Goal: Transaction & Acquisition: Obtain resource

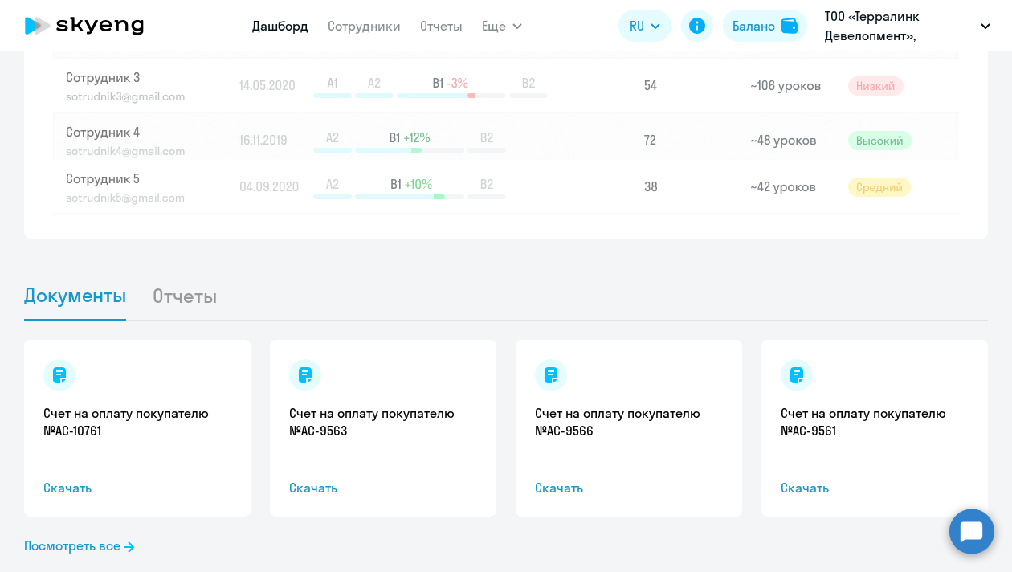
scroll to position [1519, 0]
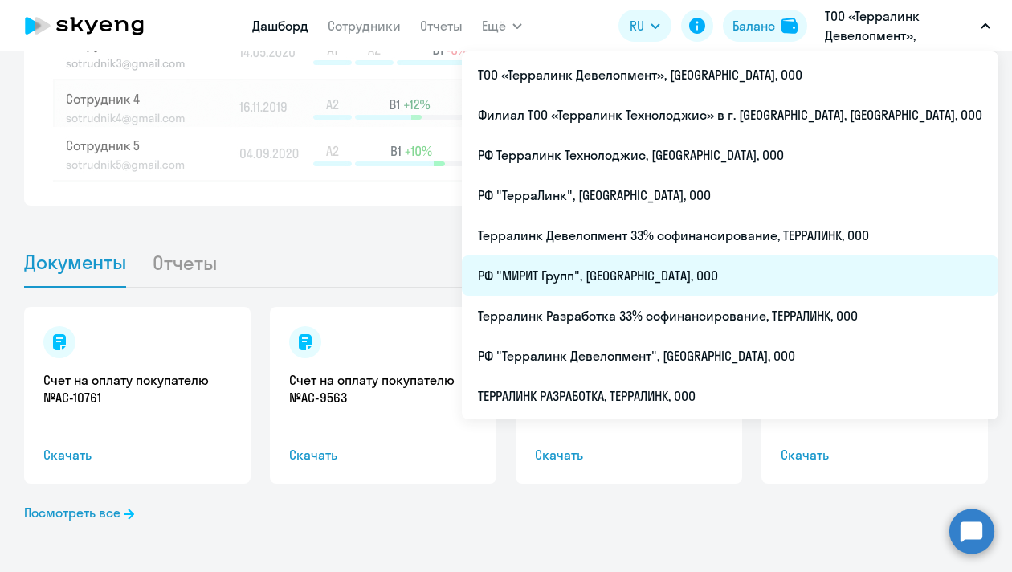
click at [733, 271] on li "РФ "МИРИТ Групп", [GEOGRAPHIC_DATA], ООО" at bounding box center [730, 275] width 536 height 40
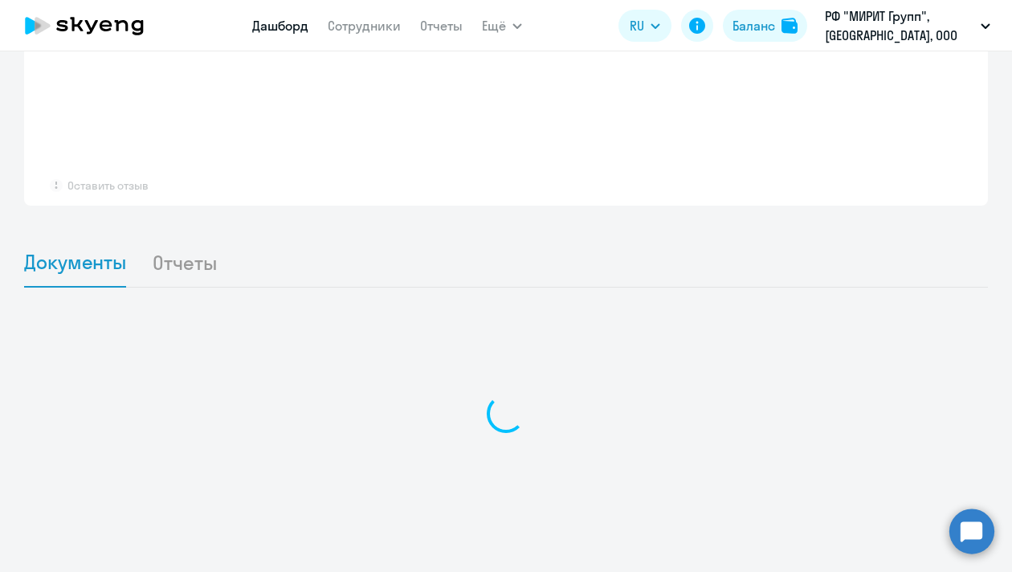
scroll to position [1294, 0]
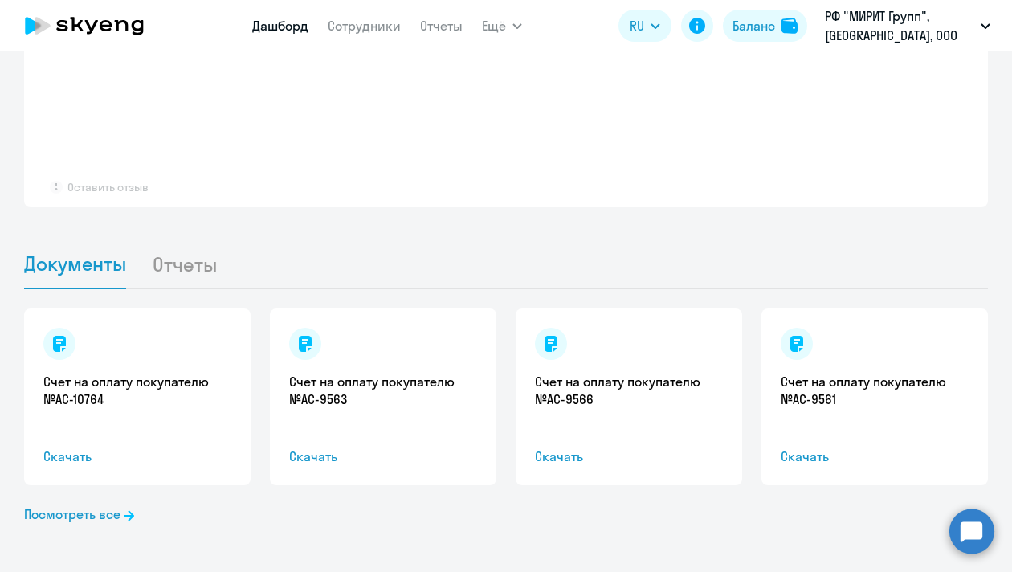
select select "30"
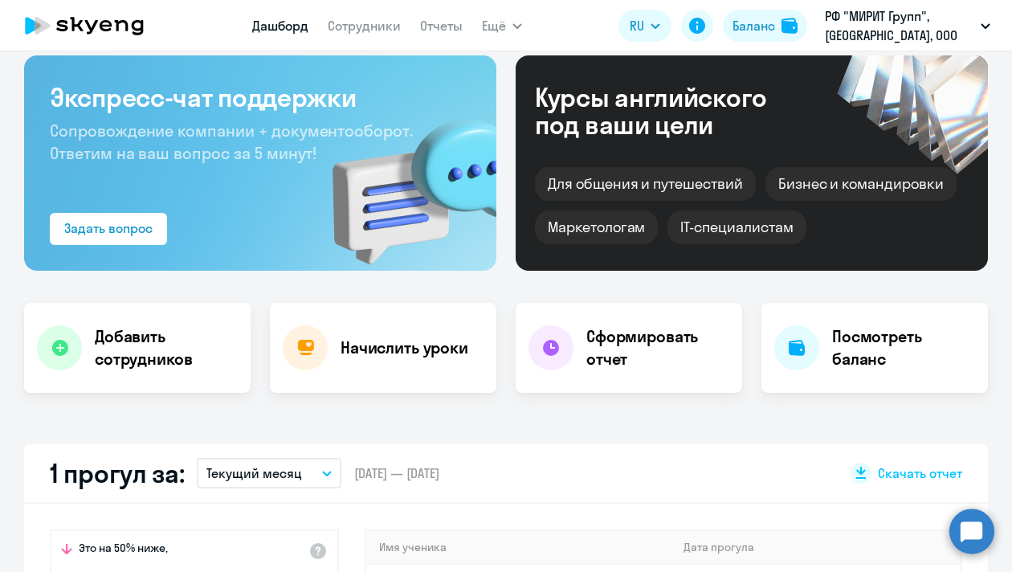
scroll to position [0, 0]
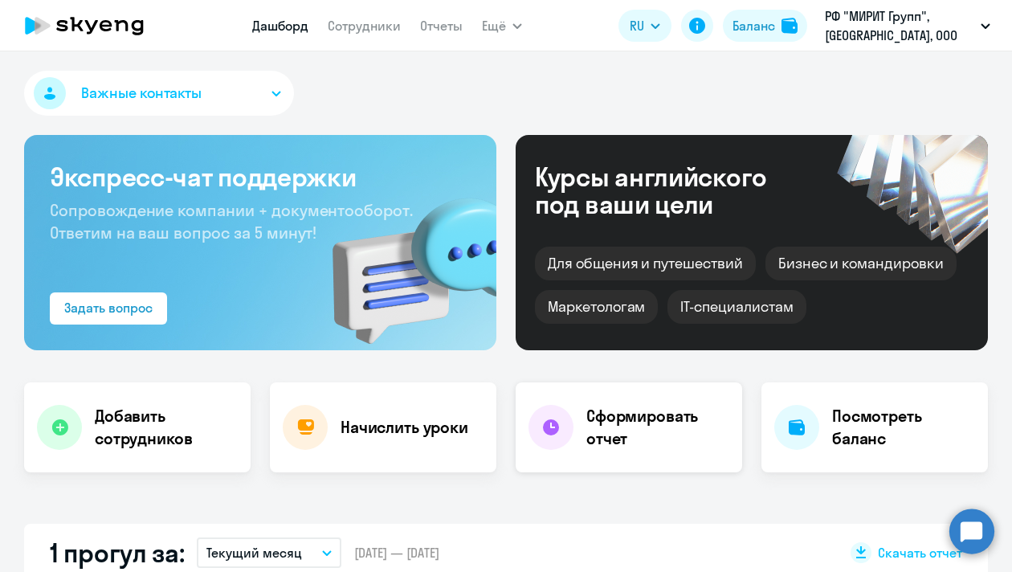
click at [639, 441] on h4 "Сформировать отчет" at bounding box center [657, 427] width 143 height 45
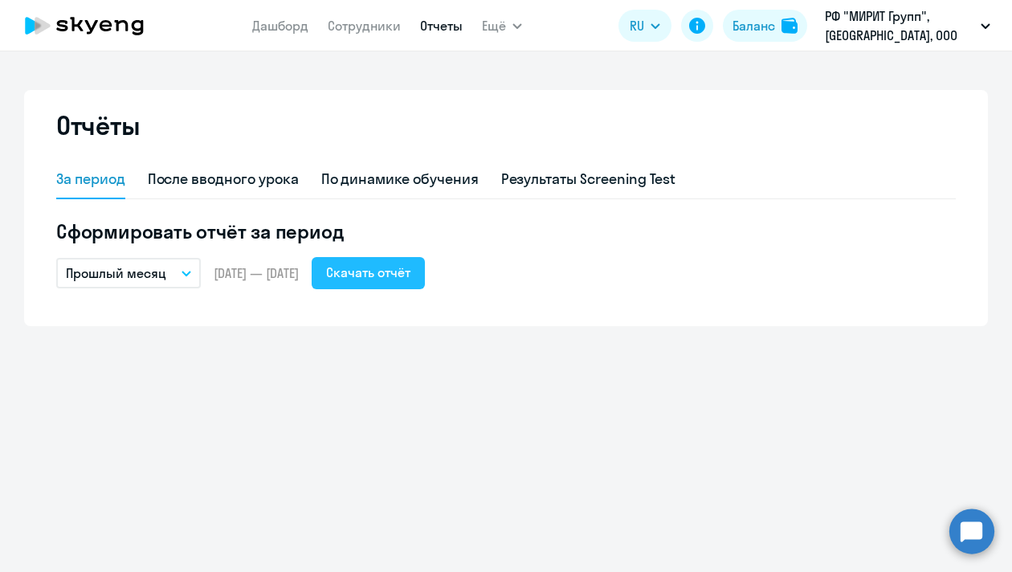
click at [398, 276] on div "Скачать отчёт" at bounding box center [368, 272] width 84 height 19
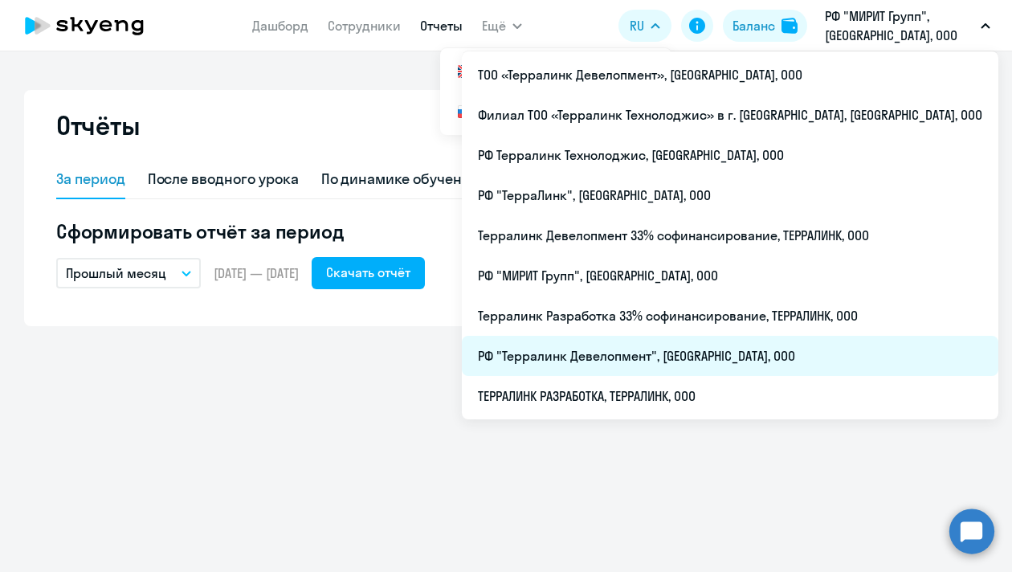
click at [669, 367] on li "РФ "Терралинк Девелопмент", [GEOGRAPHIC_DATA], ООО" at bounding box center [730, 356] width 536 height 40
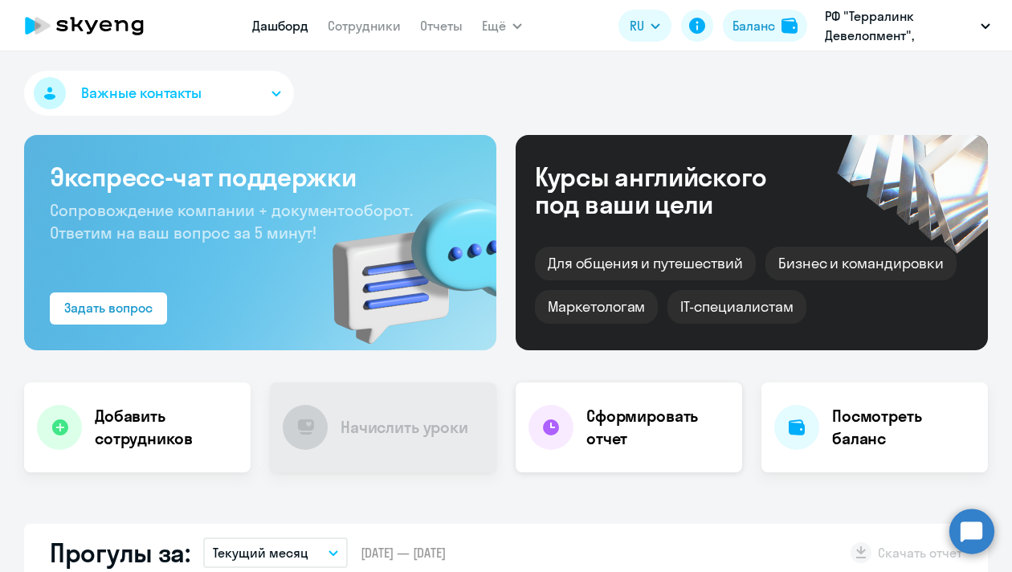
click at [634, 421] on h4 "Сформировать отчет" at bounding box center [657, 427] width 143 height 45
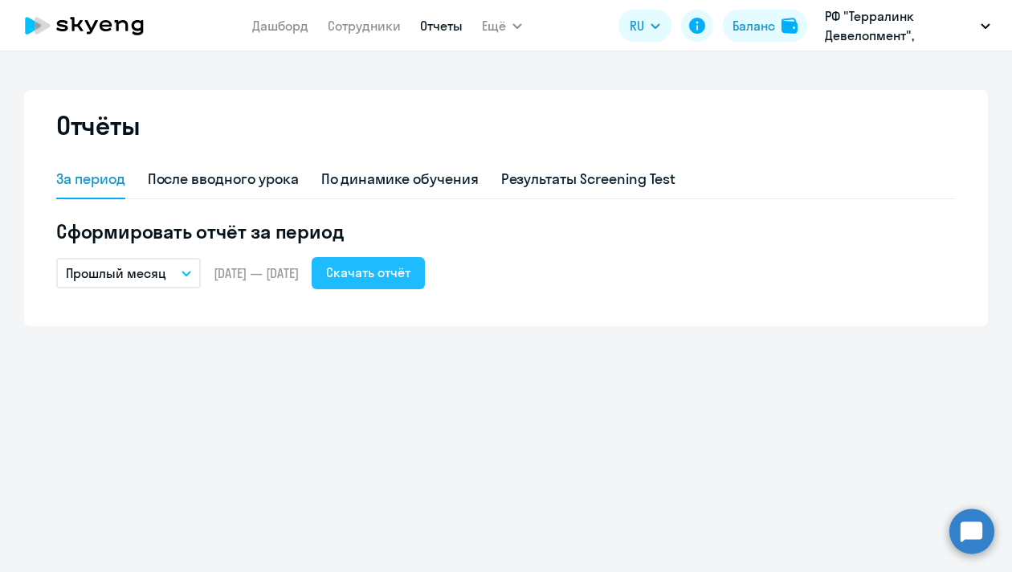
click at [410, 279] on div "Скачать отчёт" at bounding box center [368, 272] width 84 height 19
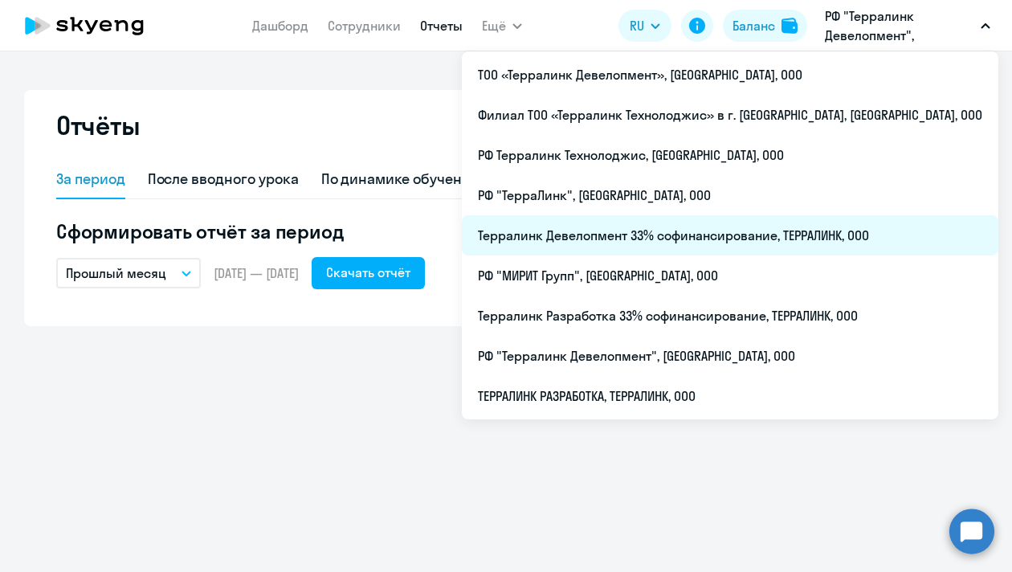
click at [711, 229] on li "Терралинк Девелопмент 33% софинансирование, ТЕРРАЛИНК, ООО" at bounding box center [730, 235] width 536 height 40
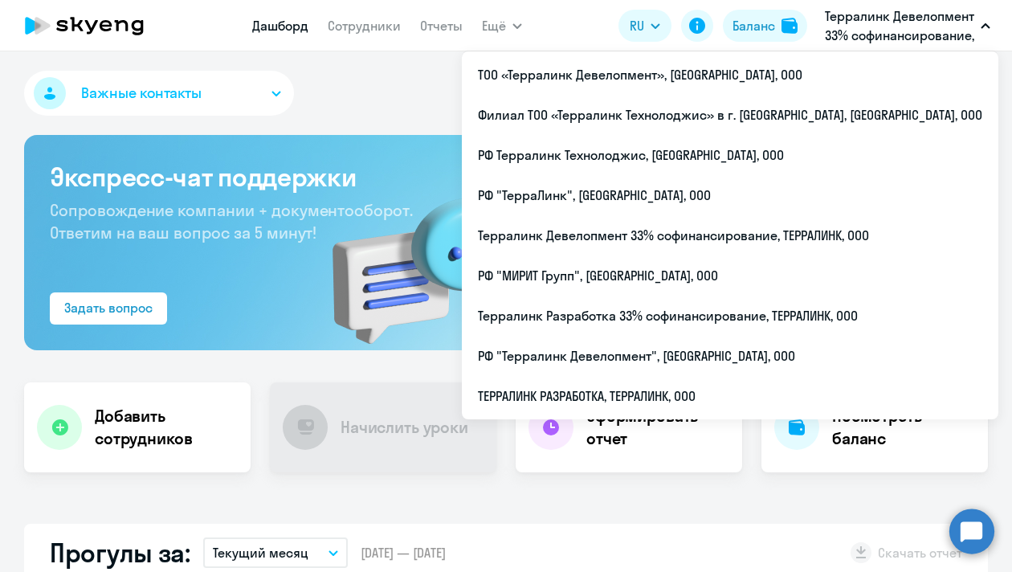
select select "30"
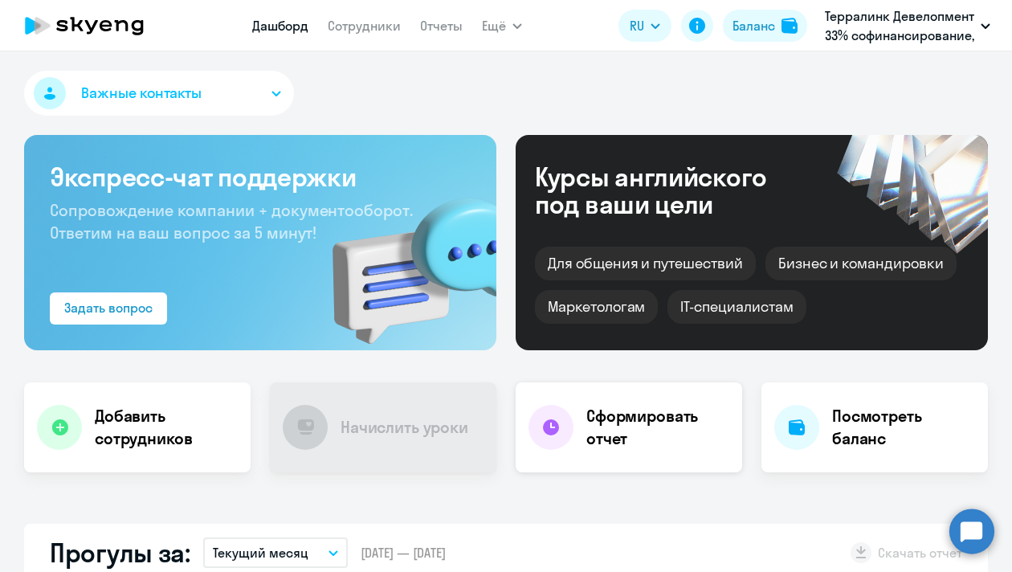
click at [597, 412] on h4 "Сформировать отчет" at bounding box center [657, 427] width 143 height 45
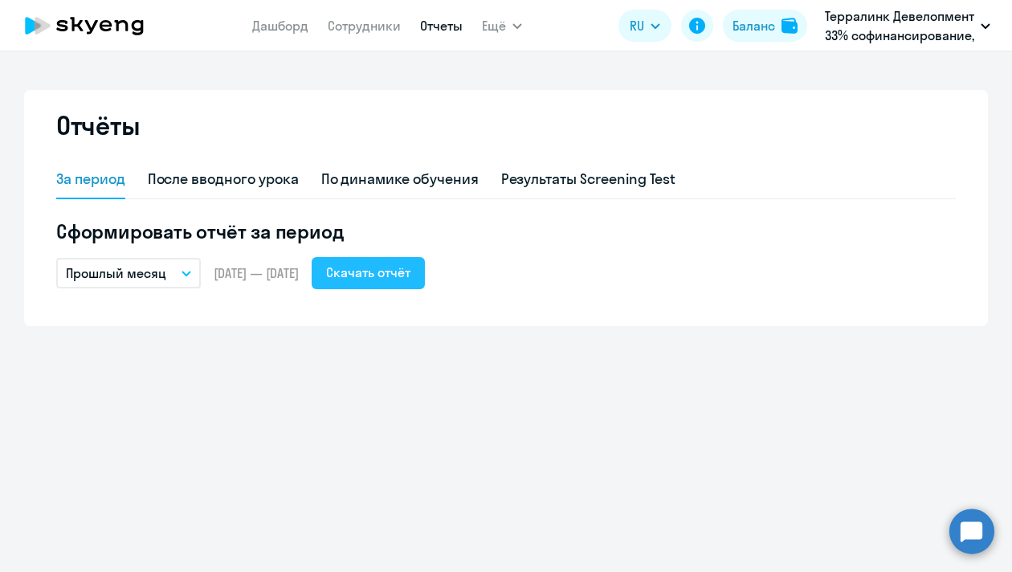
click at [410, 277] on div "Скачать отчёт" at bounding box center [368, 272] width 84 height 19
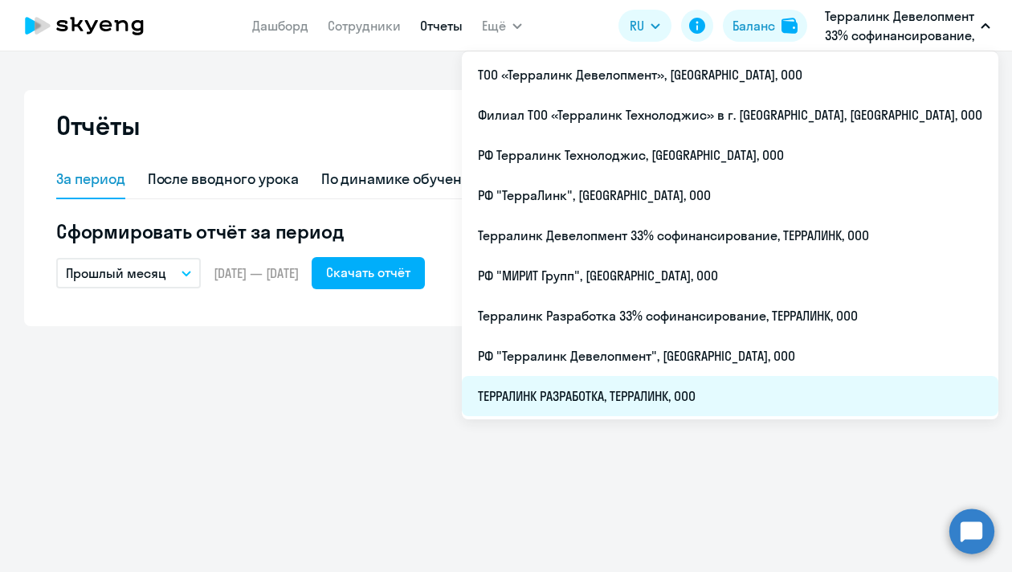
click at [713, 394] on li "ТЕРРАЛИНК РАЗРАБОТКА, ТЕРРАЛИНК, ООО" at bounding box center [730, 396] width 536 height 40
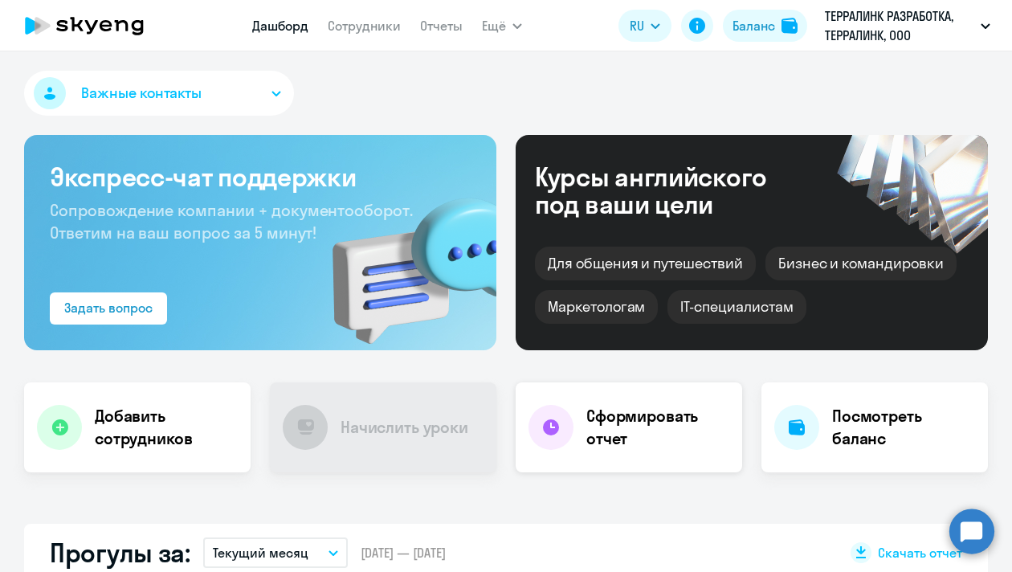
click at [682, 418] on h4 "Сформировать отчет" at bounding box center [657, 427] width 143 height 45
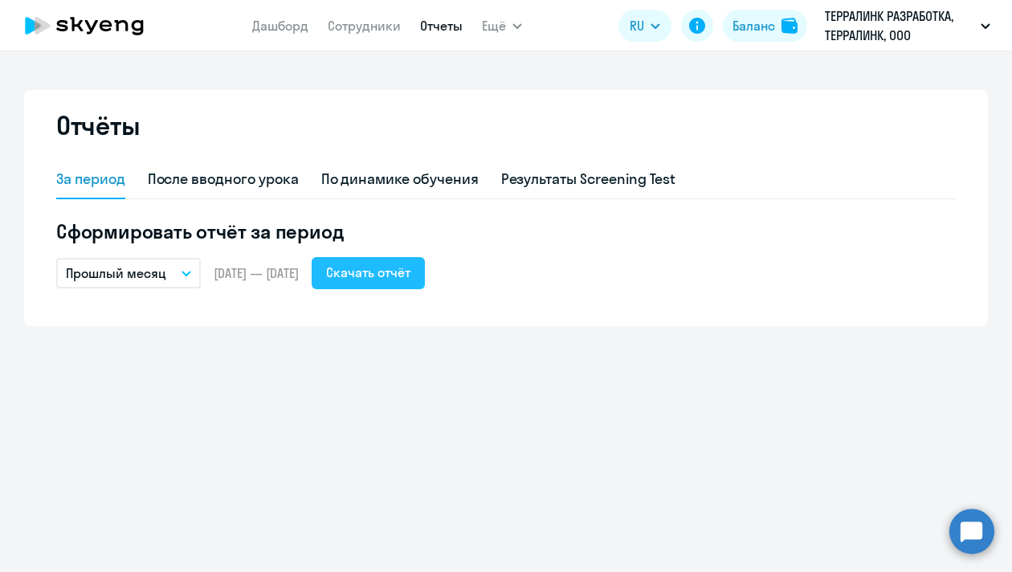
click at [425, 287] on button "Скачать отчёт" at bounding box center [368, 273] width 113 height 32
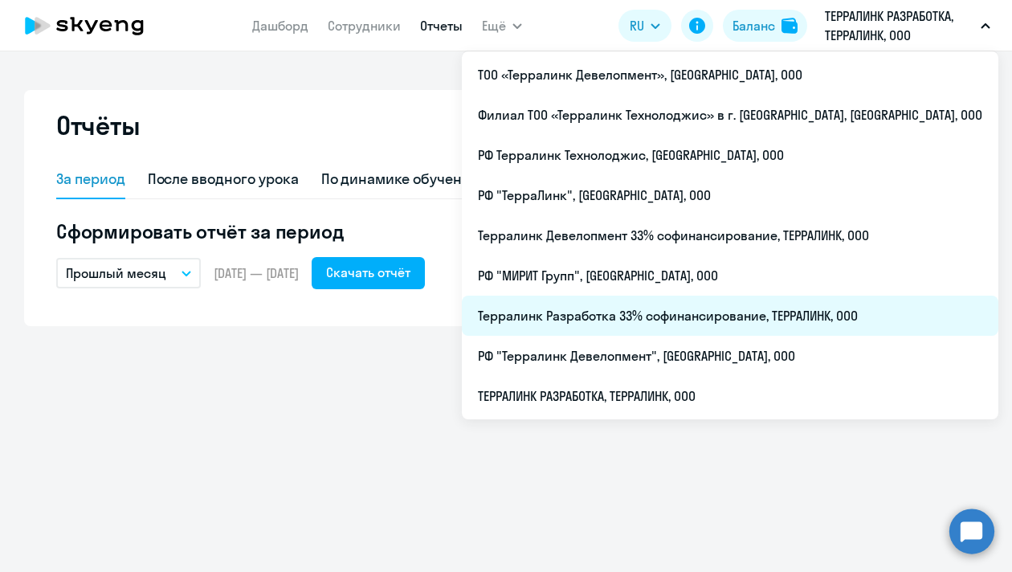
click at [776, 312] on li "Терралинк Разработка 33% софинансирование, ТЕРРАЛИНК, ООО" at bounding box center [730, 316] width 536 height 40
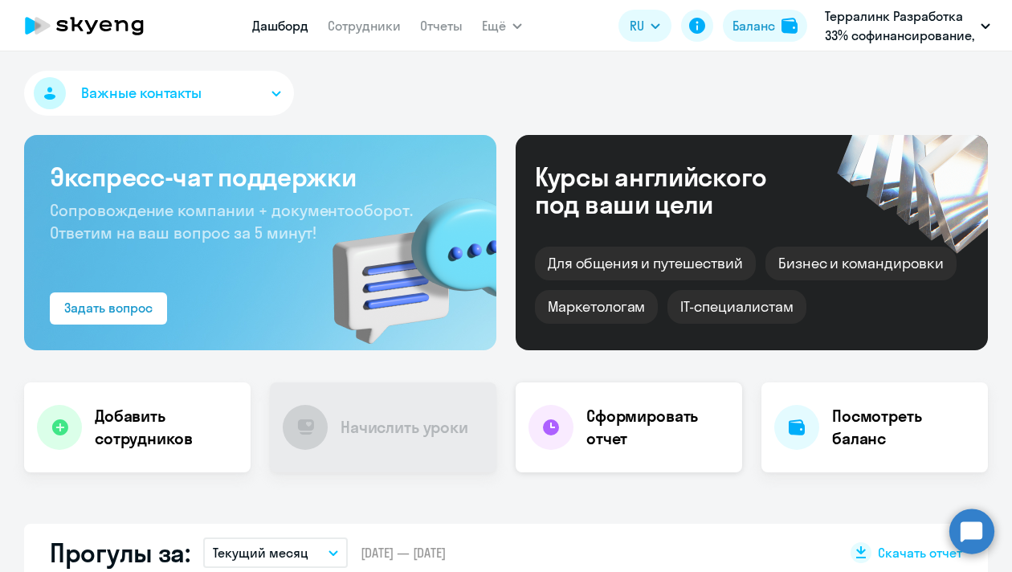
click at [630, 429] on h4 "Сформировать отчет" at bounding box center [657, 427] width 143 height 45
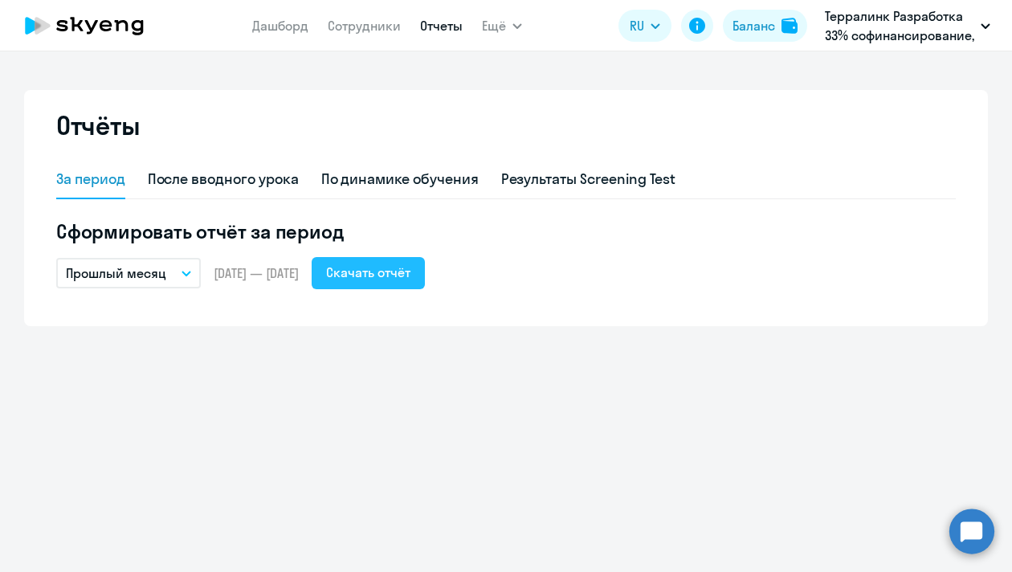
click at [410, 274] on div "Скачать отчёт" at bounding box center [368, 272] width 84 height 19
click at [771, 438] on div "Отчёты За период После вводного урока По динамике обучения Результаты Screening…" at bounding box center [506, 311] width 1012 height 520
